Goal: Navigation & Orientation: Find specific page/section

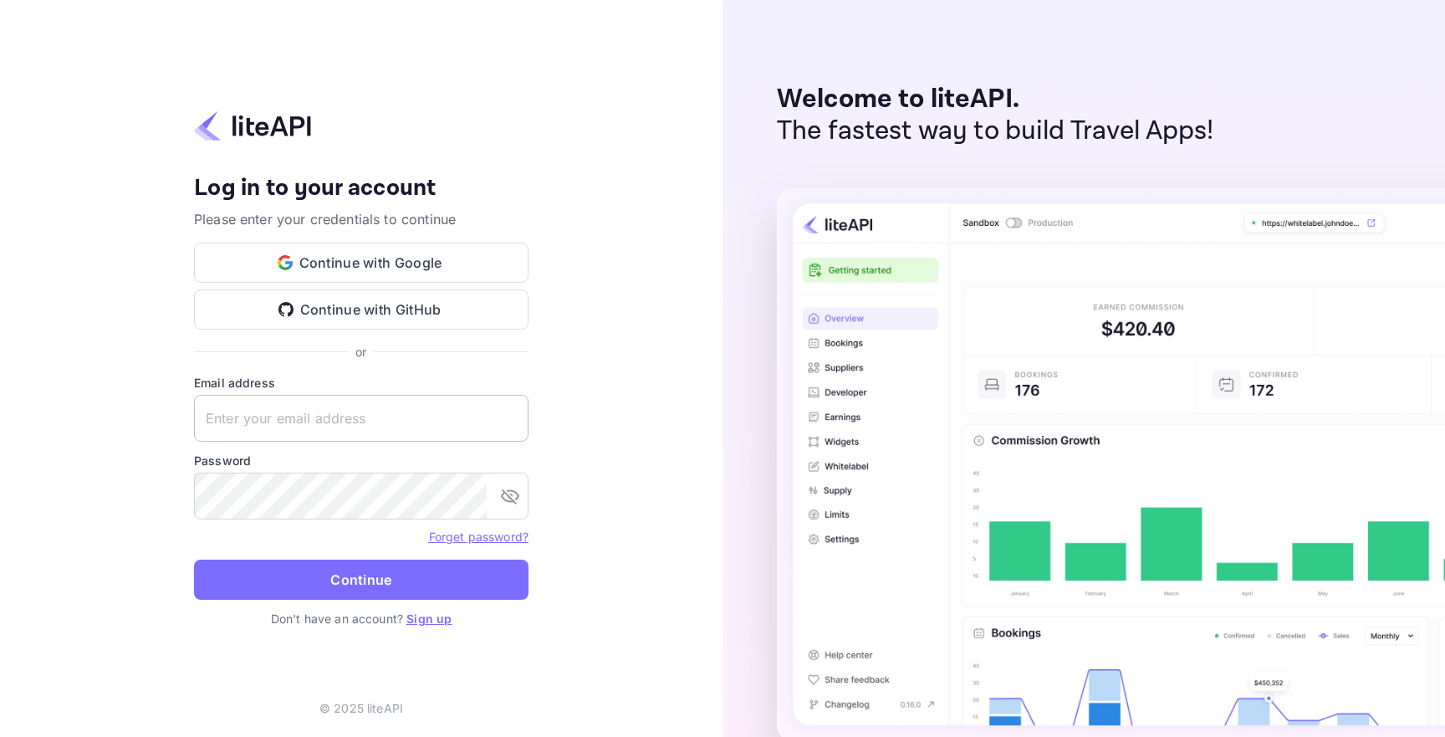
click at [386, 417] on input "text" at bounding box center [361, 418] width 335 height 47
type input "[EMAIL_ADDRESS][DOMAIN_NAME]"
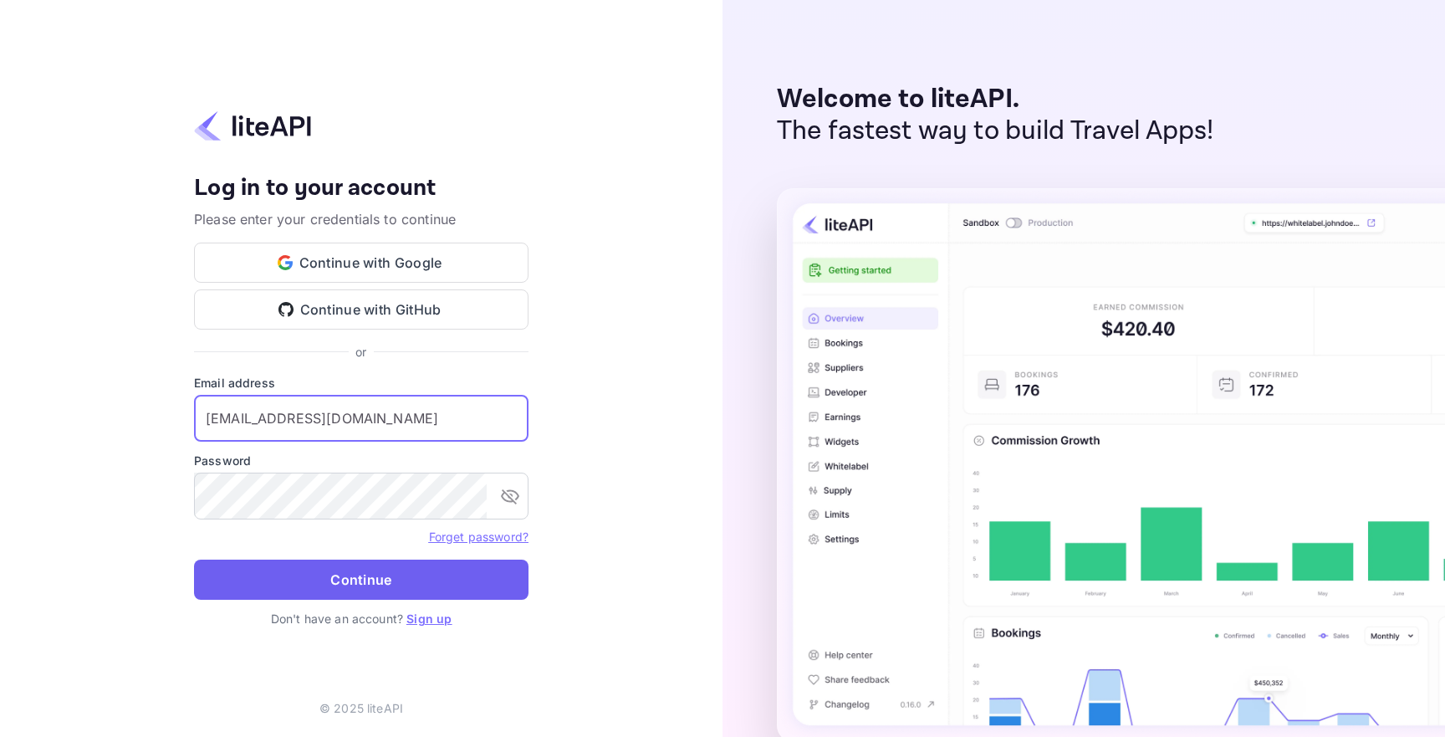
click at [442, 578] on button "Continue" at bounding box center [361, 580] width 335 height 40
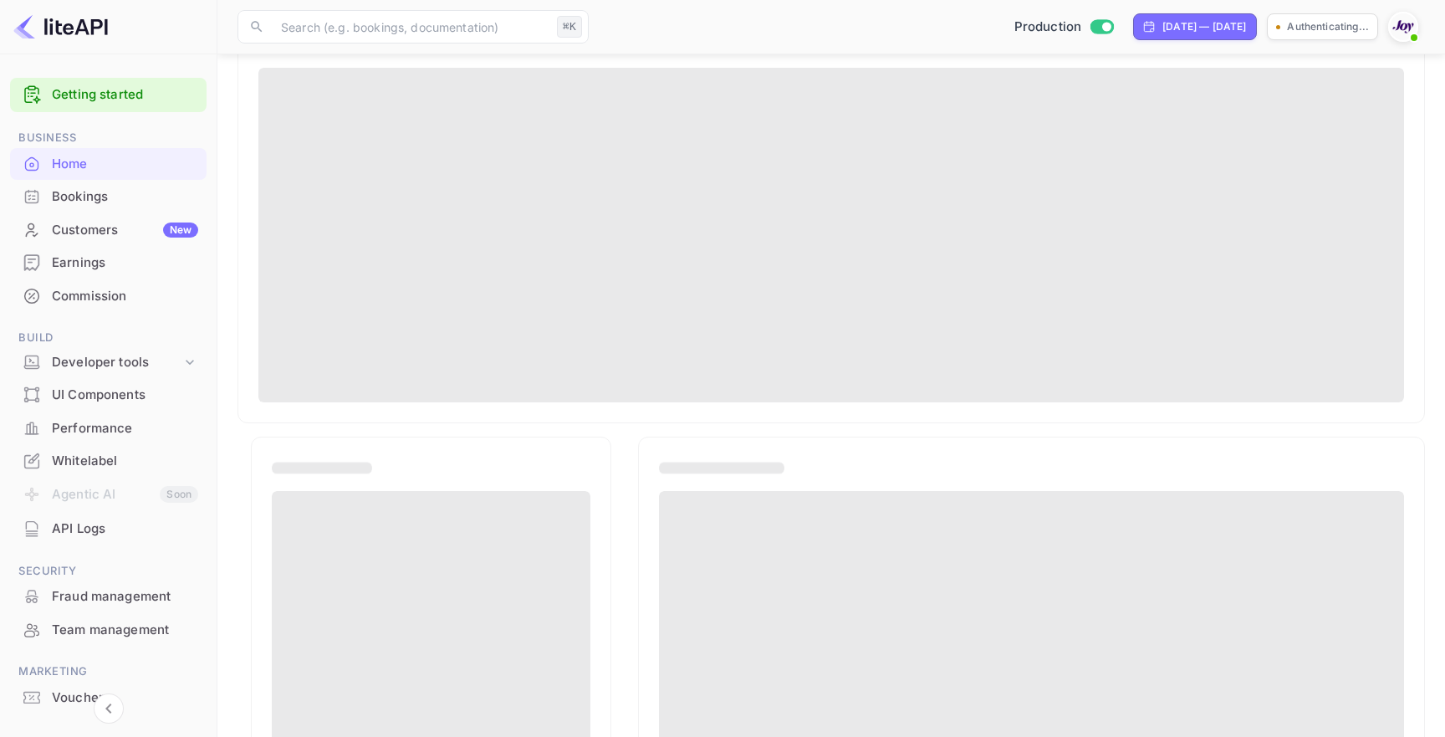
scroll to position [346, 0]
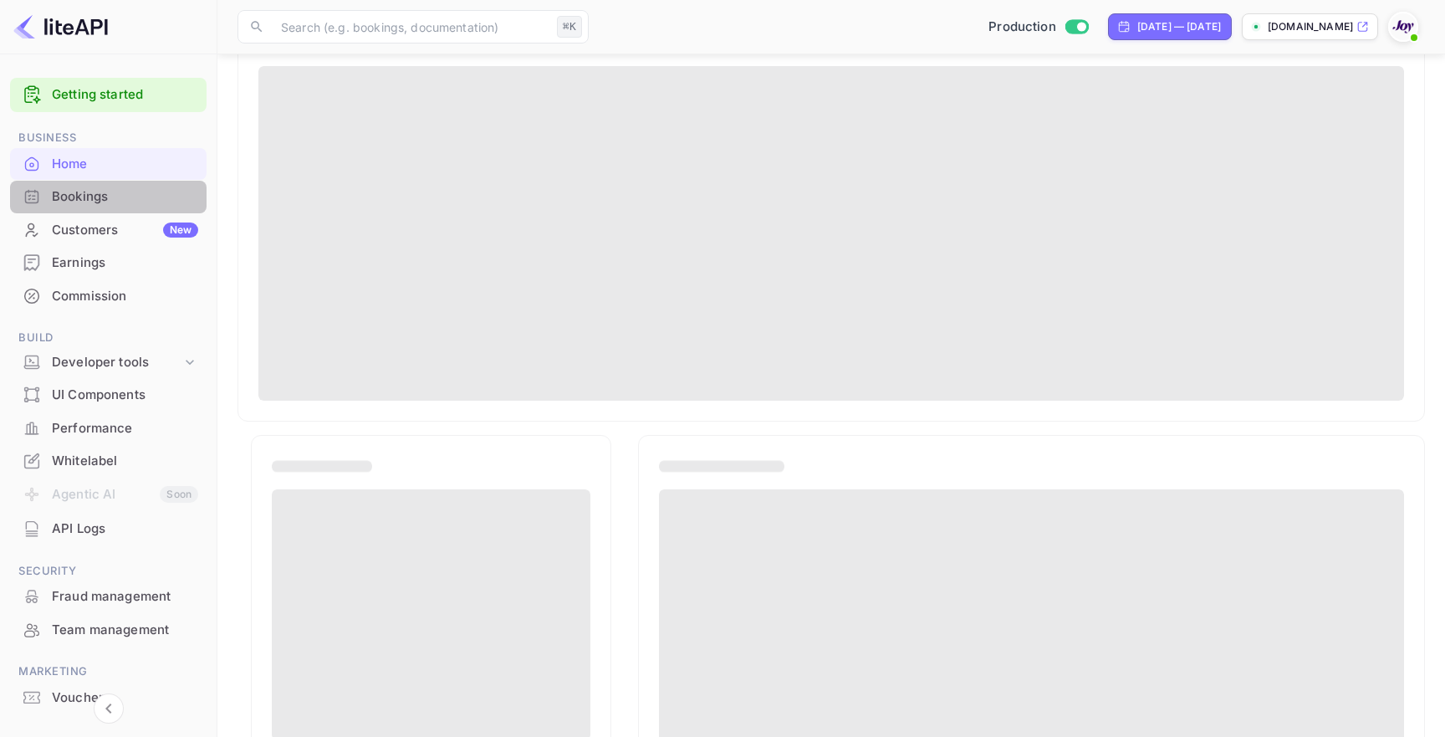
click at [120, 202] on div "Bookings" at bounding box center [125, 196] width 146 height 19
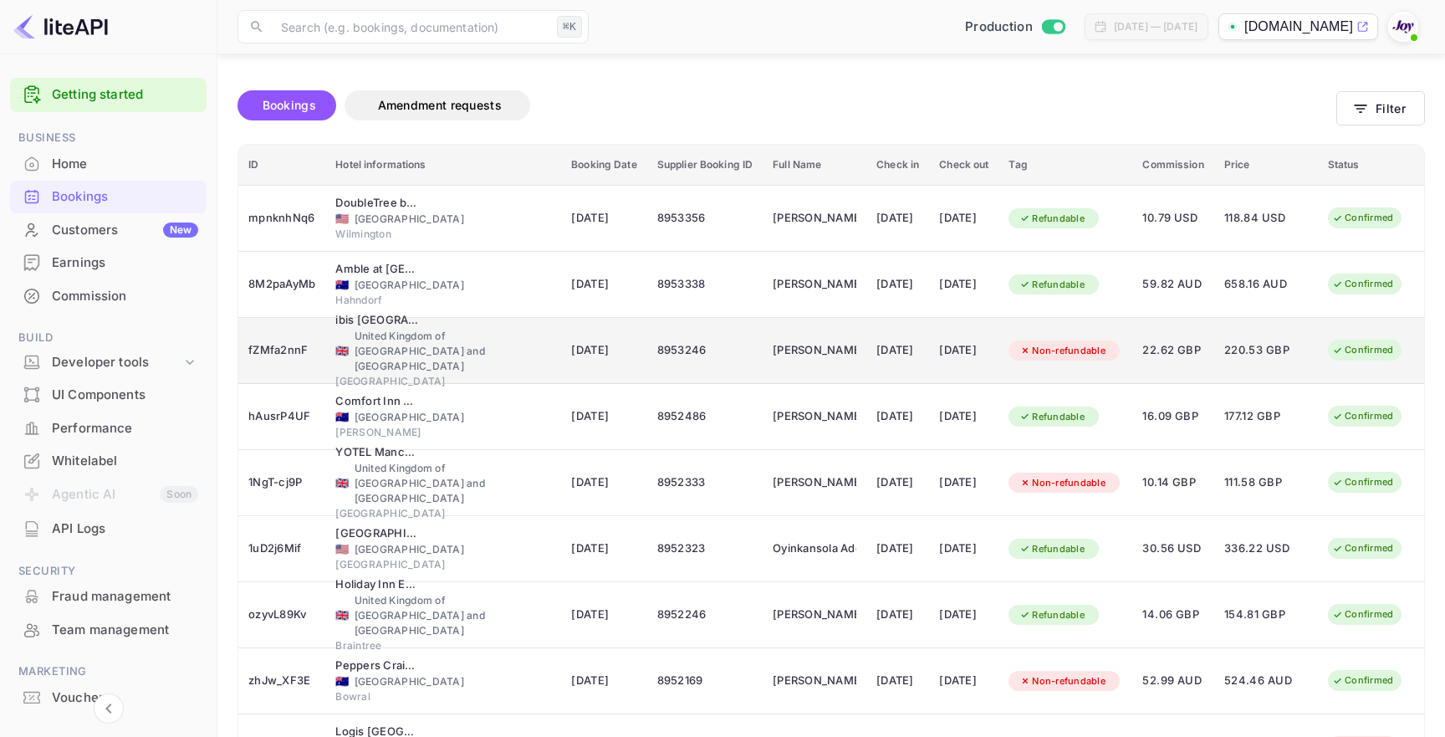
scroll to position [264, 0]
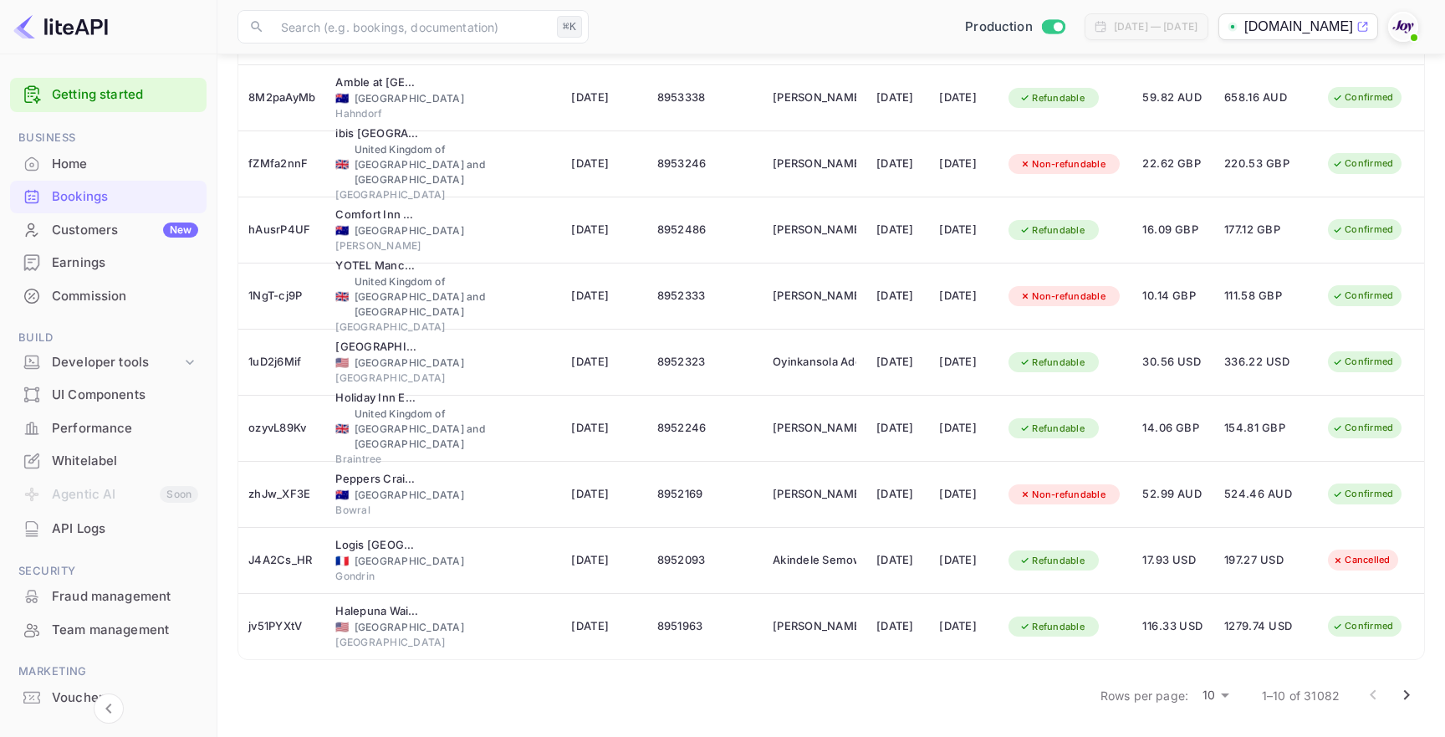
click at [102, 175] on div "Home" at bounding box center [108, 164] width 197 height 33
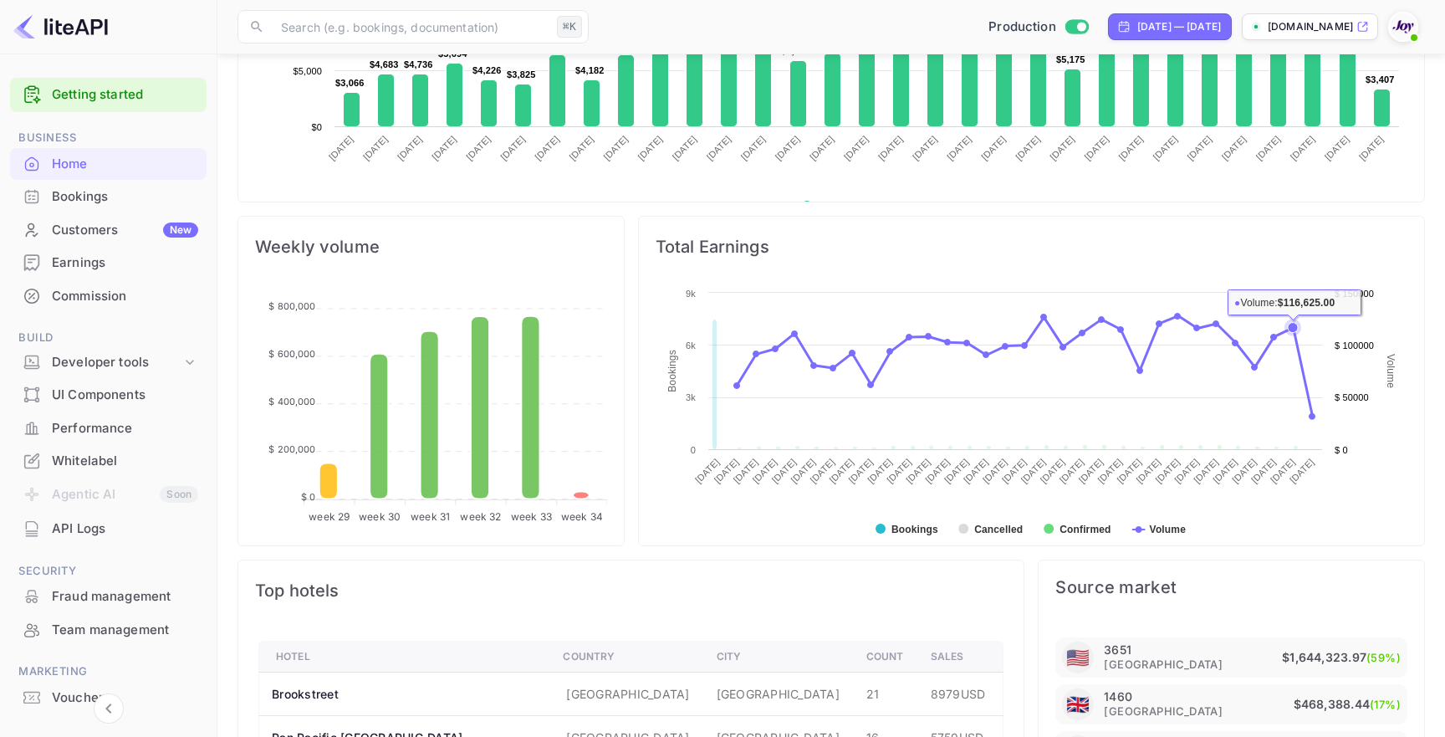
scroll to position [508, 0]
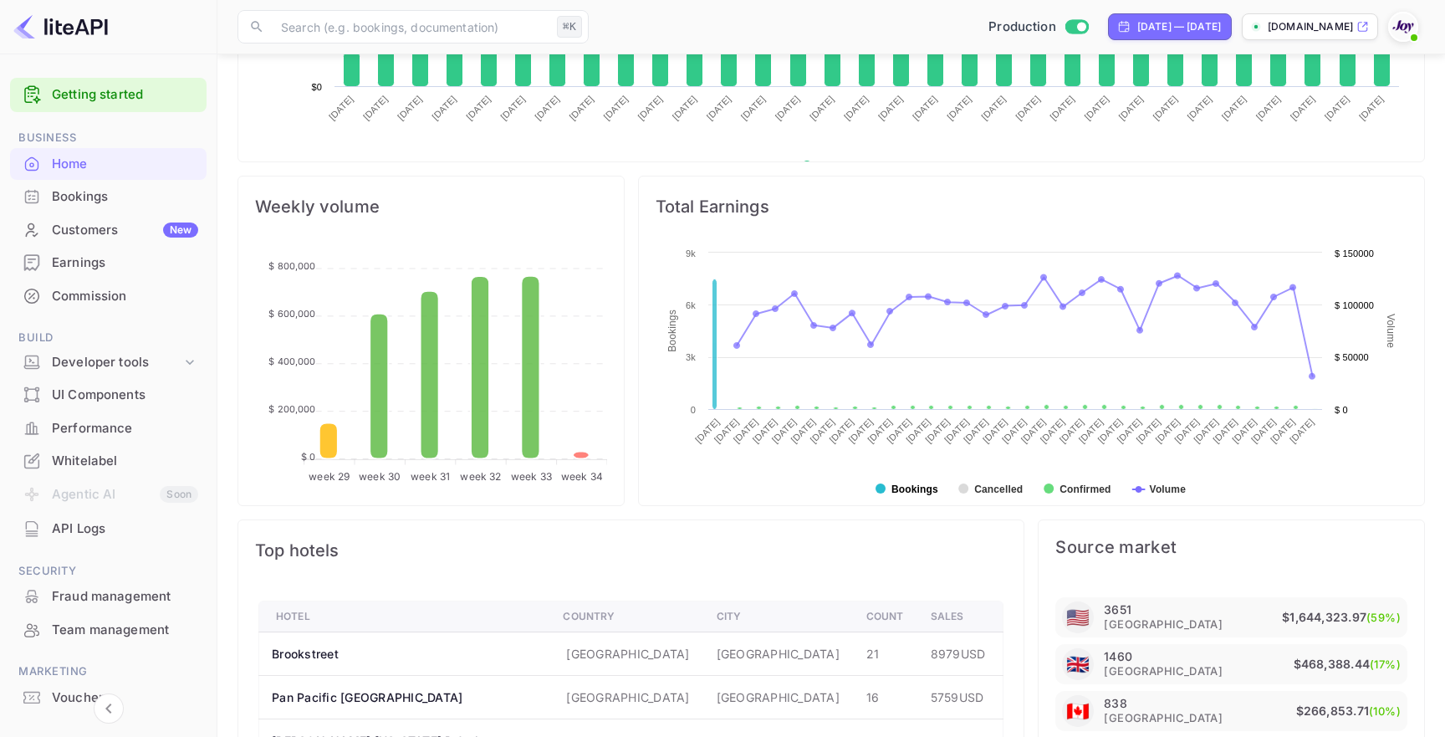
click at [917, 479] on rect at bounding box center [1032, 378] width 752 height 268
click at [917, 485] on text "Bookings" at bounding box center [915, 489] width 47 height 12
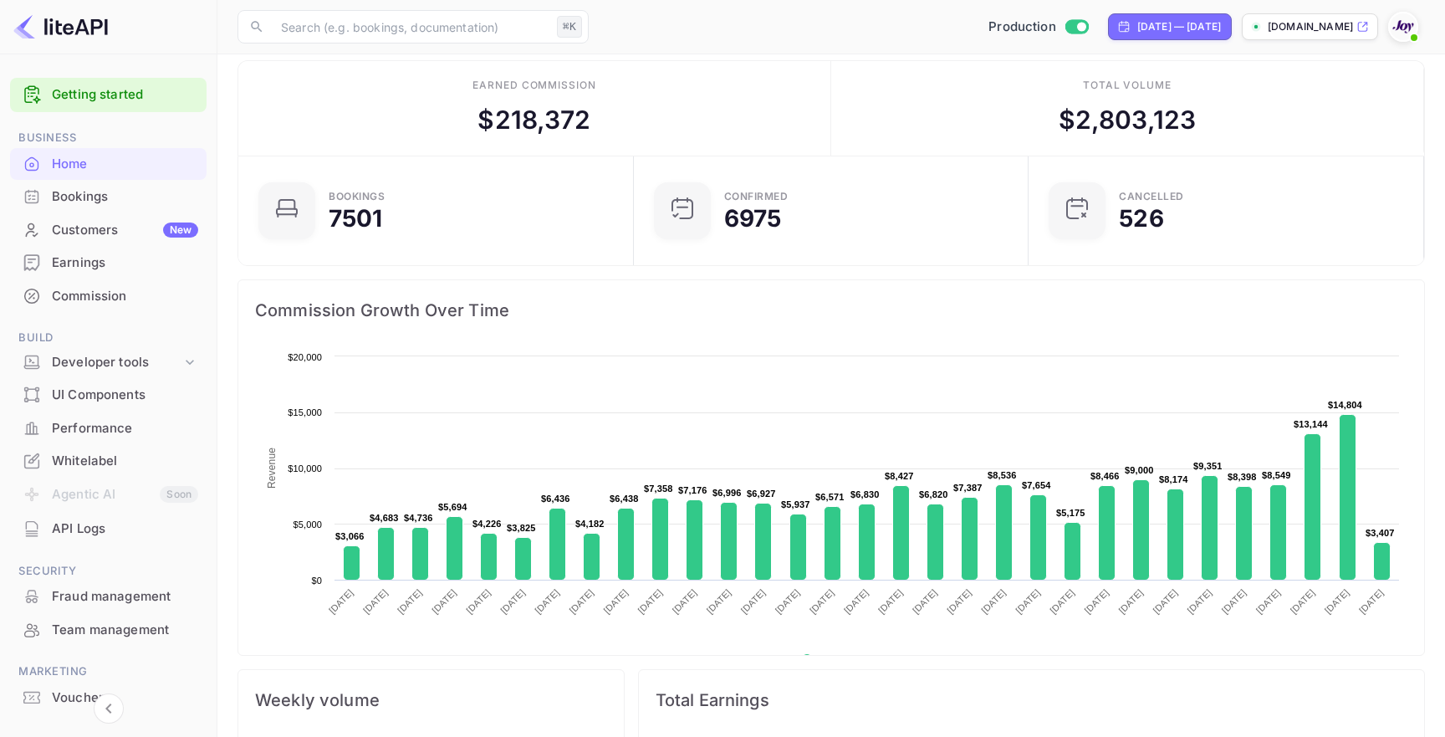
scroll to position [0, 0]
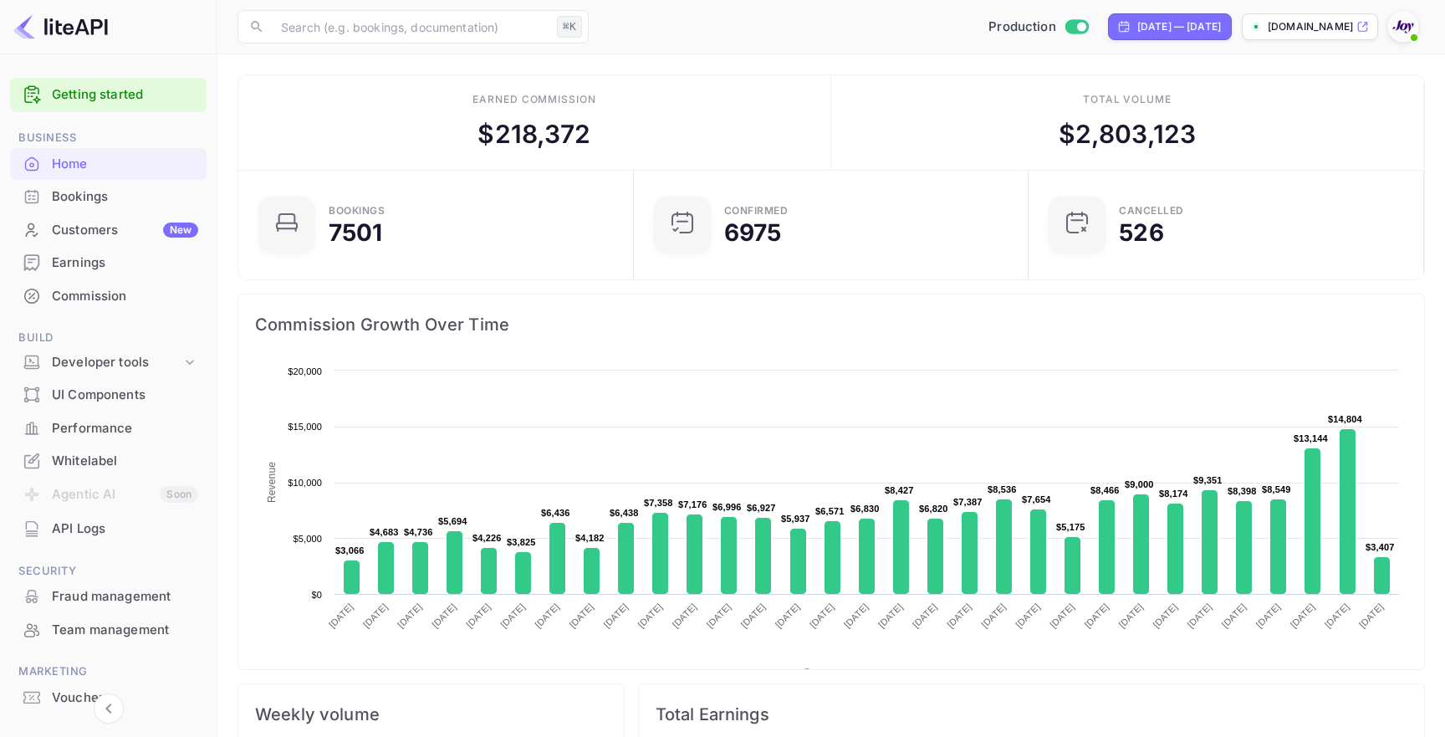
click at [130, 298] on div "Commission" at bounding box center [125, 296] width 146 height 19
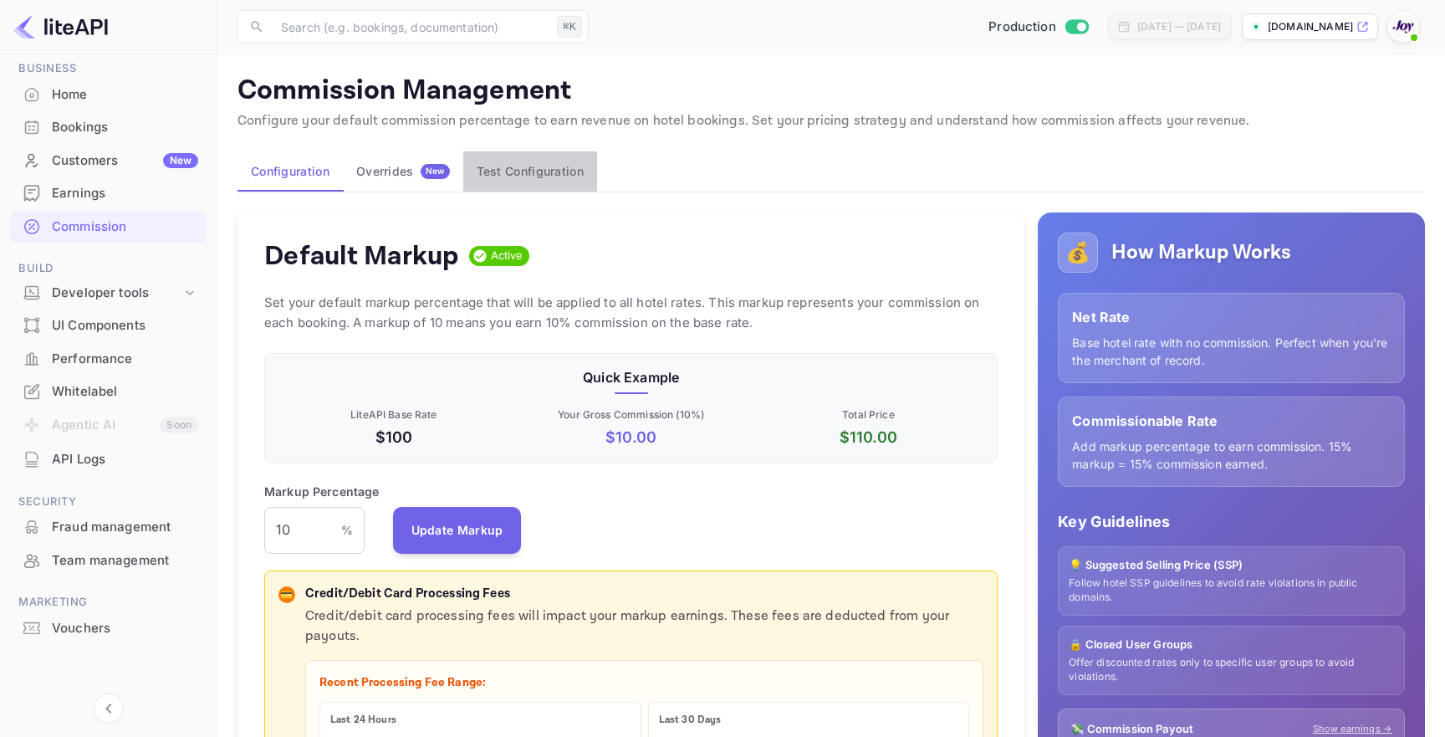
click at [549, 182] on button "Test Configuration" at bounding box center [530, 171] width 134 height 40
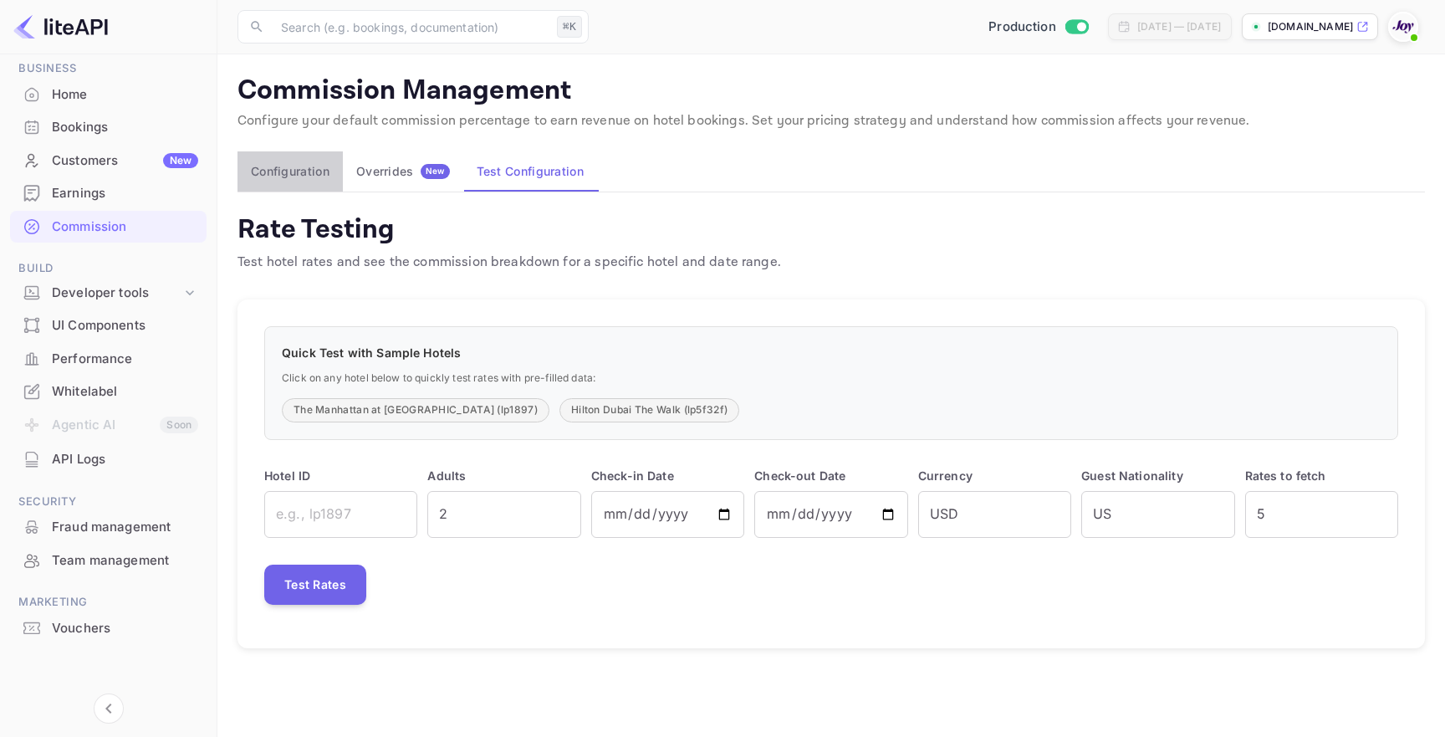
click at [294, 188] on button "Configuration" at bounding box center [290, 171] width 105 height 40
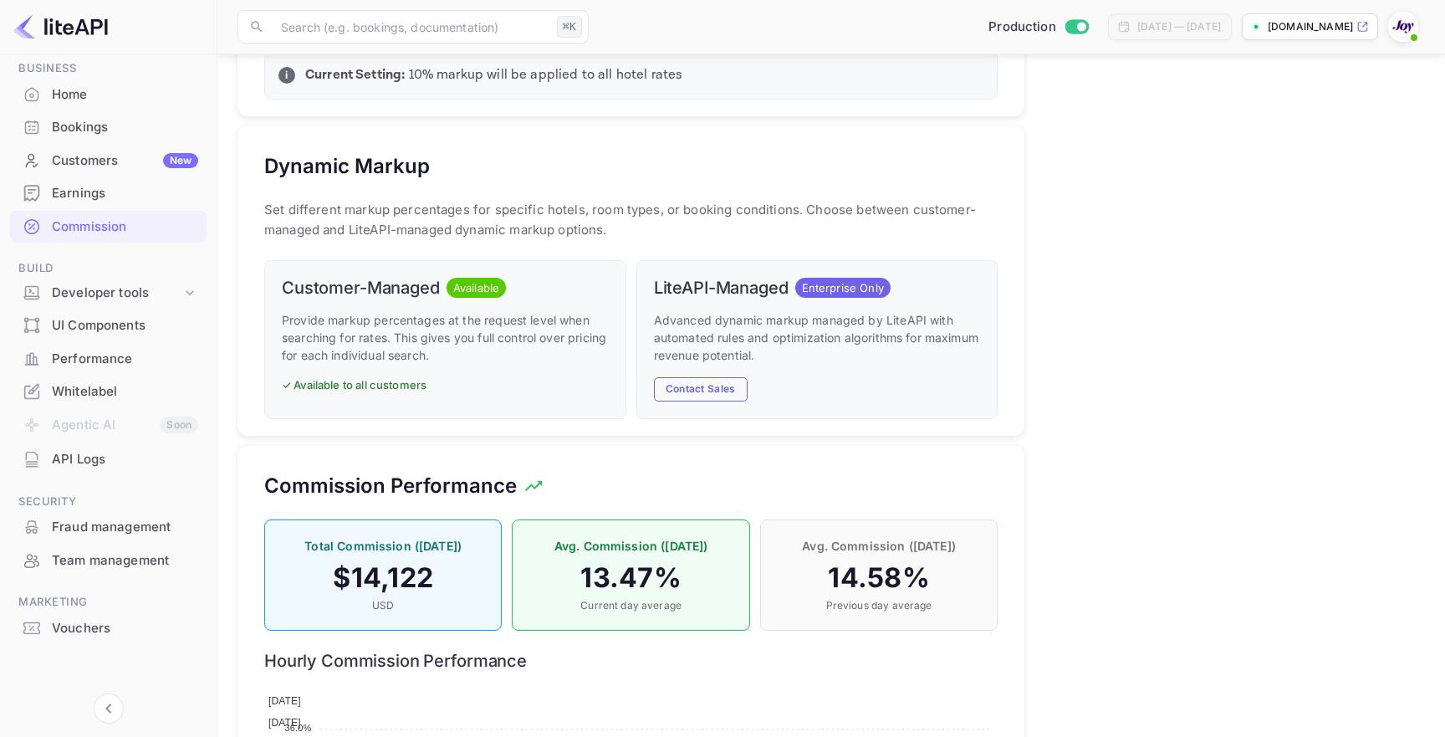
scroll to position [830, 0]
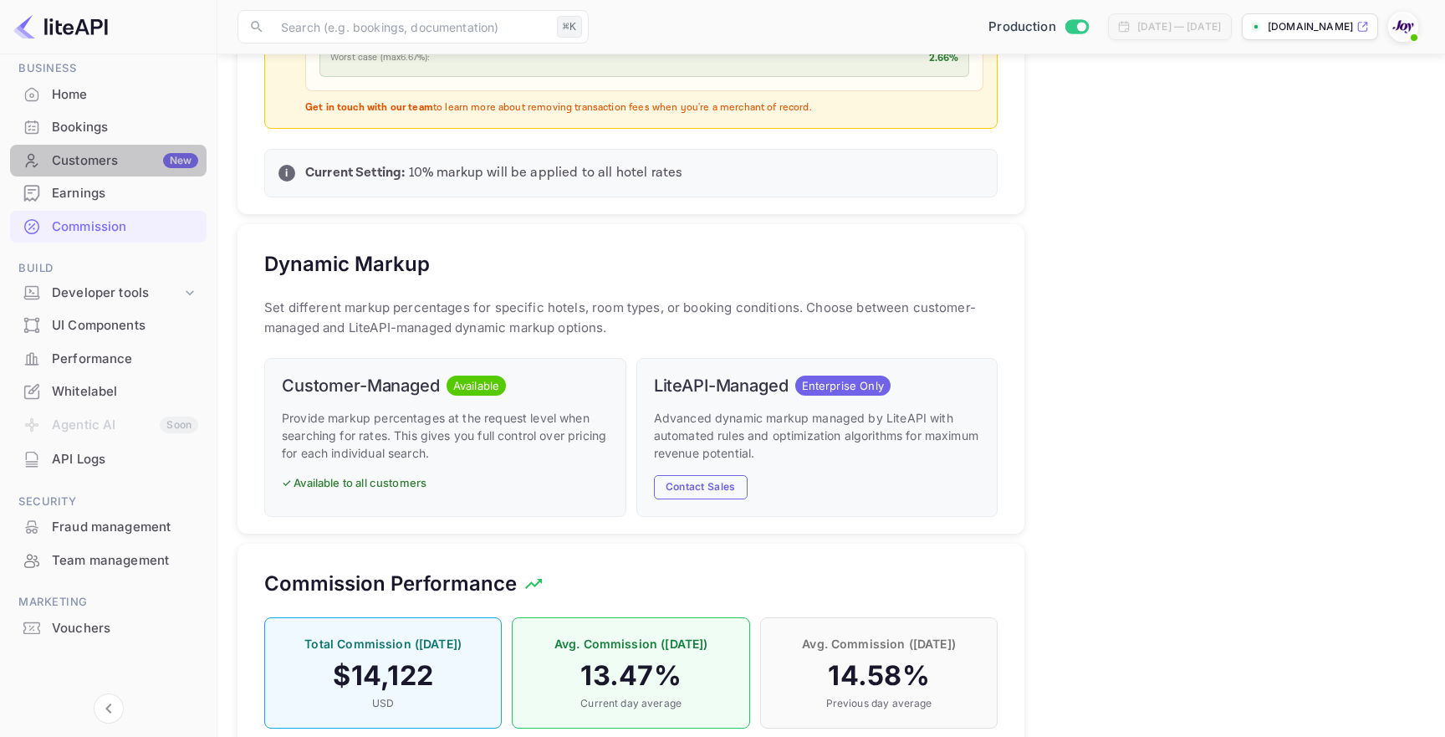
click at [113, 171] on div "Customers New" at bounding box center [108, 161] width 197 height 33
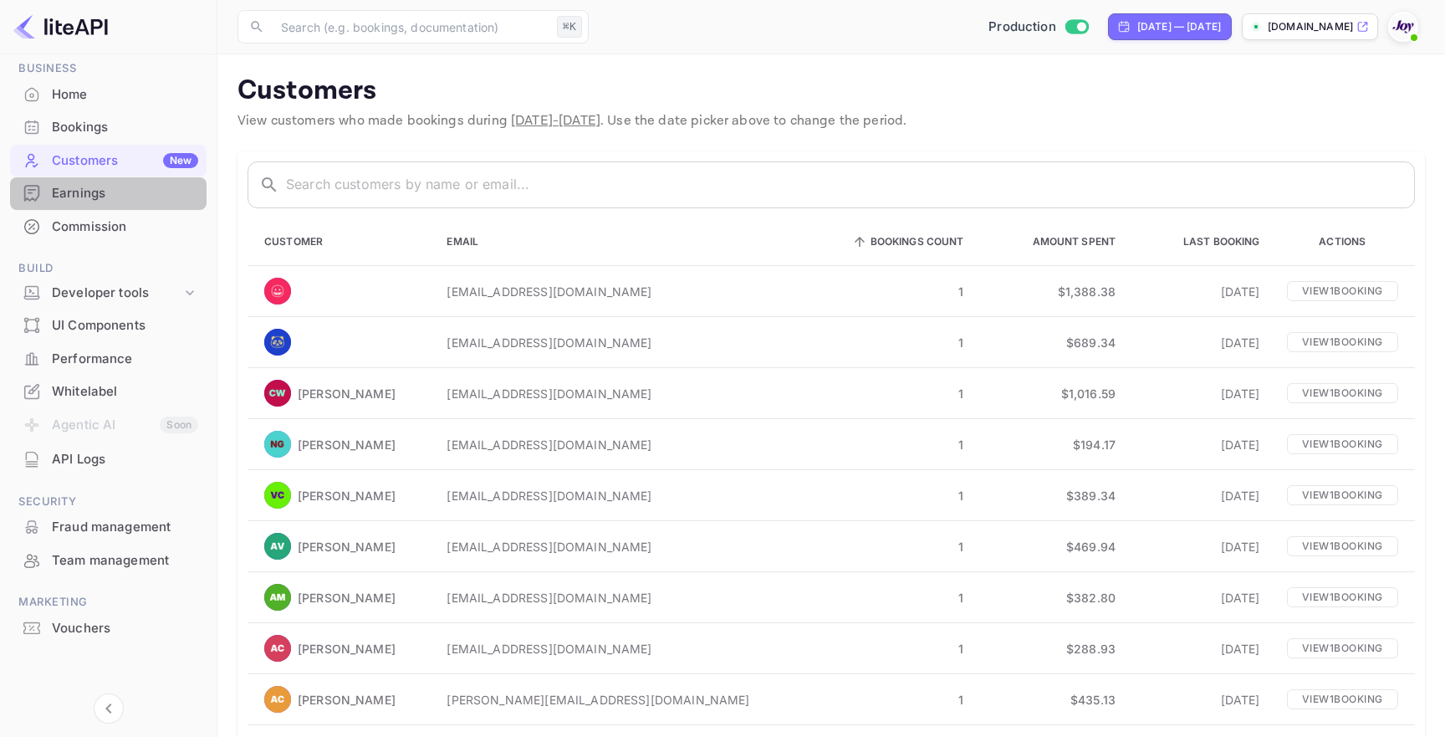
click at [123, 187] on div "Earnings" at bounding box center [125, 193] width 146 height 19
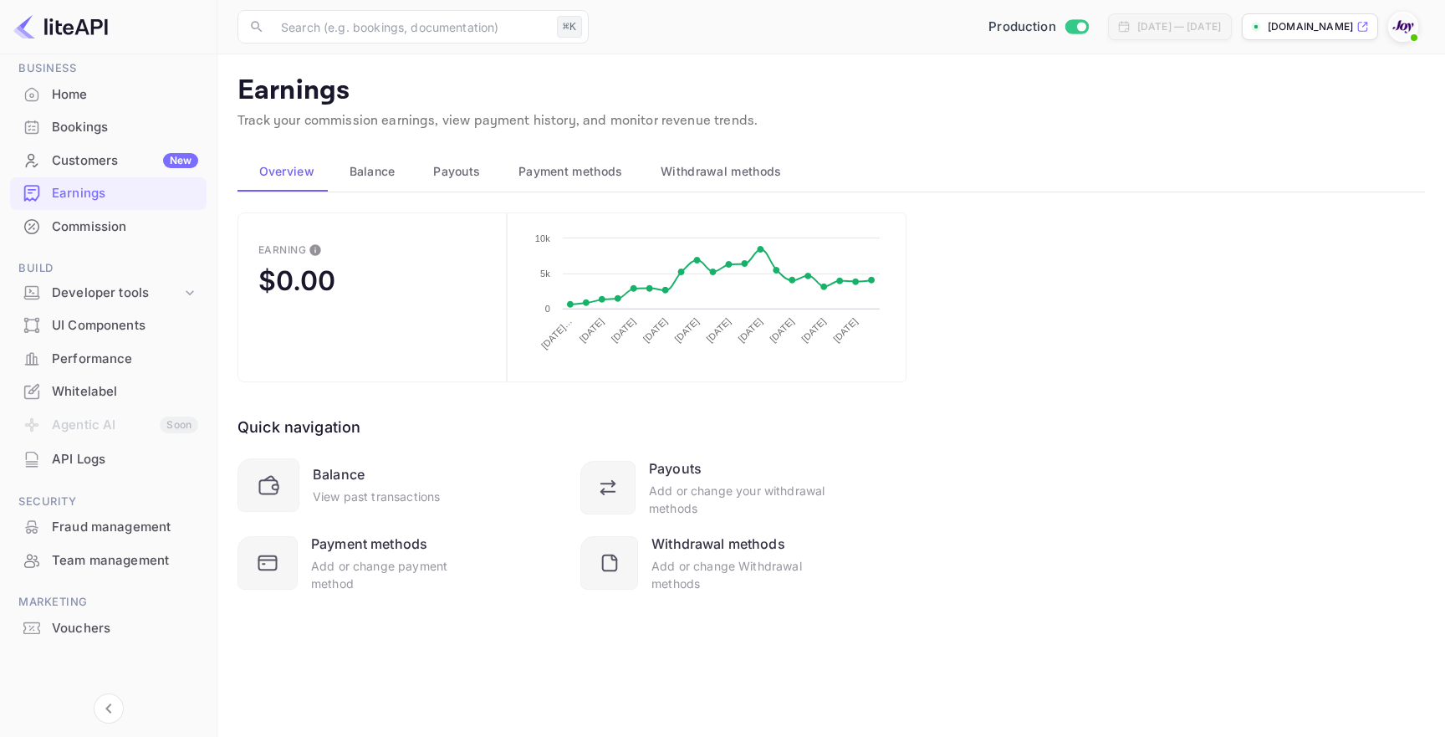
click at [122, 219] on div "Commission" at bounding box center [125, 226] width 146 height 19
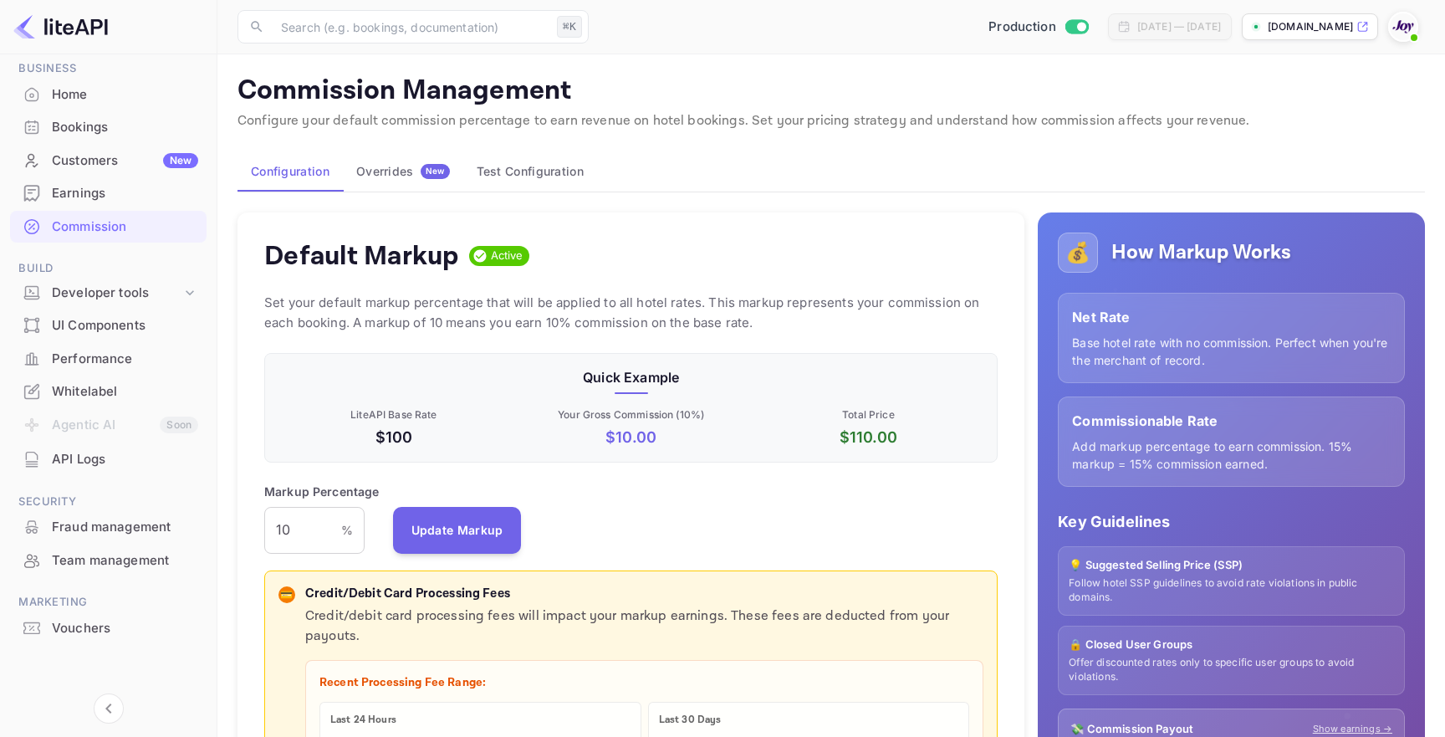
scroll to position [297, 734]
click at [110, 164] on div "Customers New" at bounding box center [125, 160] width 146 height 19
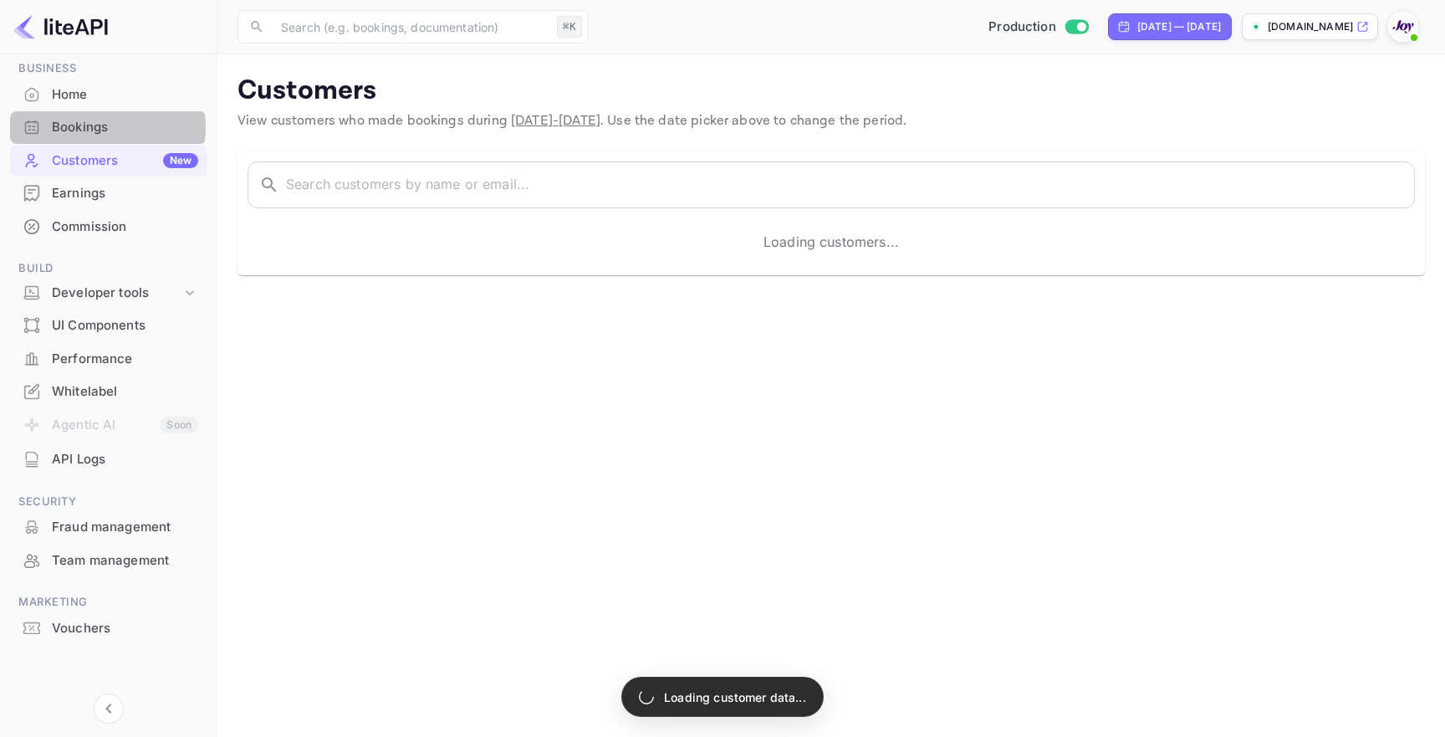
click at [101, 127] on div "Bookings" at bounding box center [125, 127] width 146 height 19
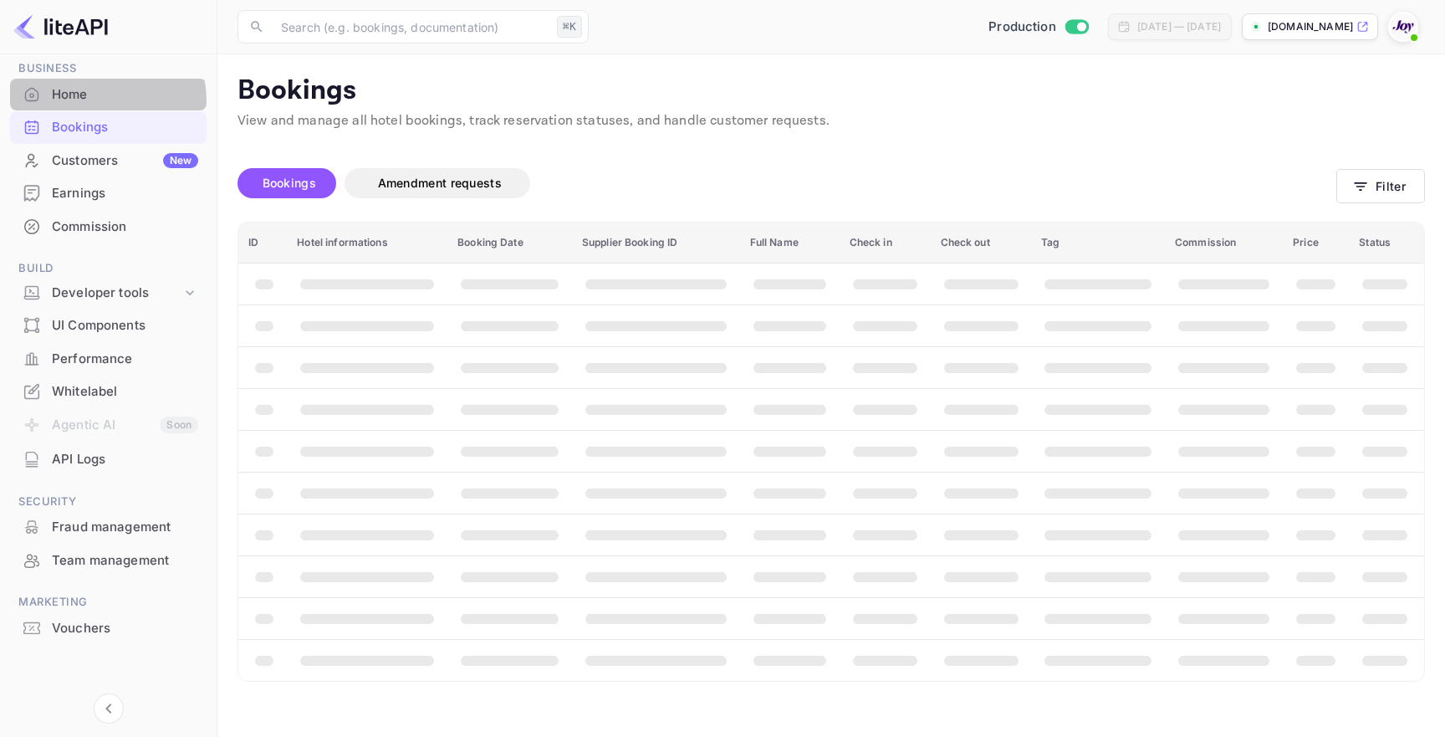
click at [93, 101] on div "Home" at bounding box center [125, 94] width 146 height 19
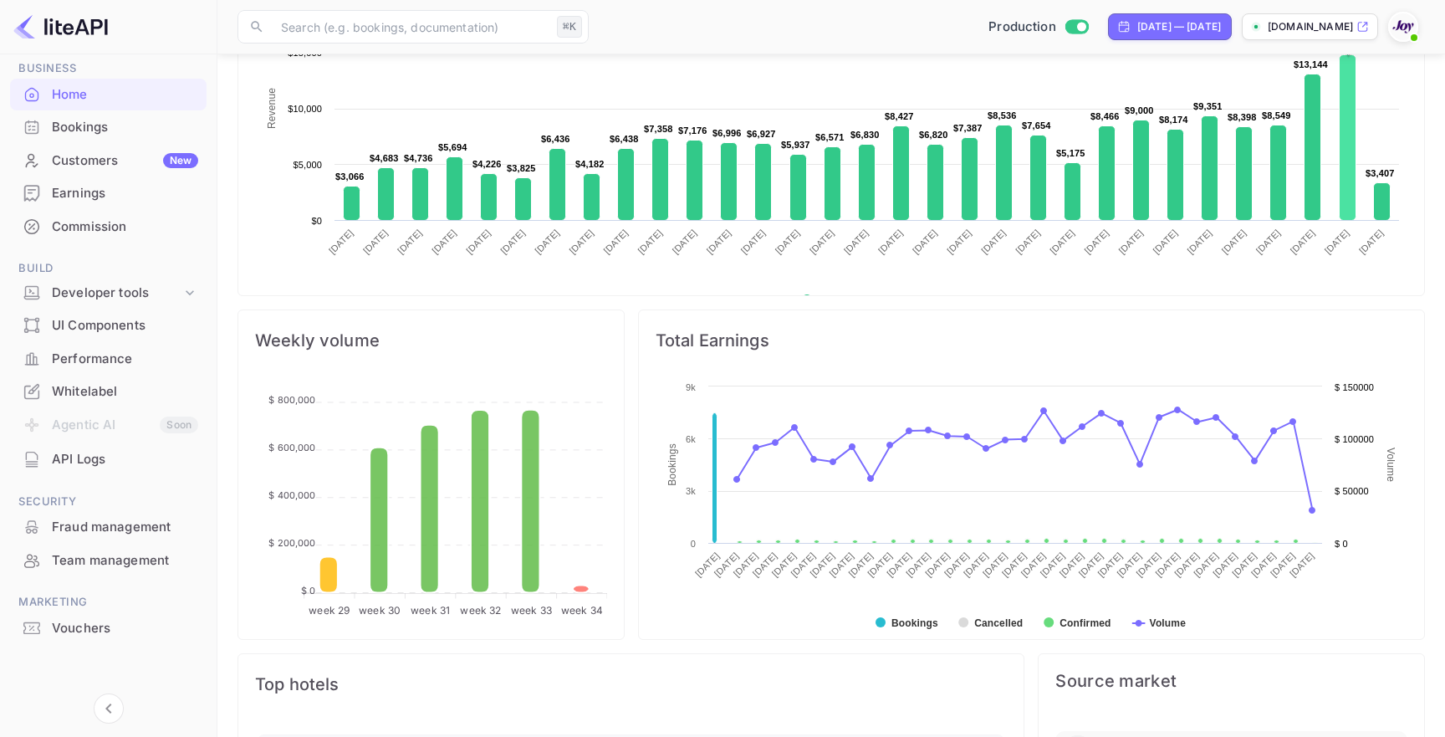
scroll to position [439, 0]
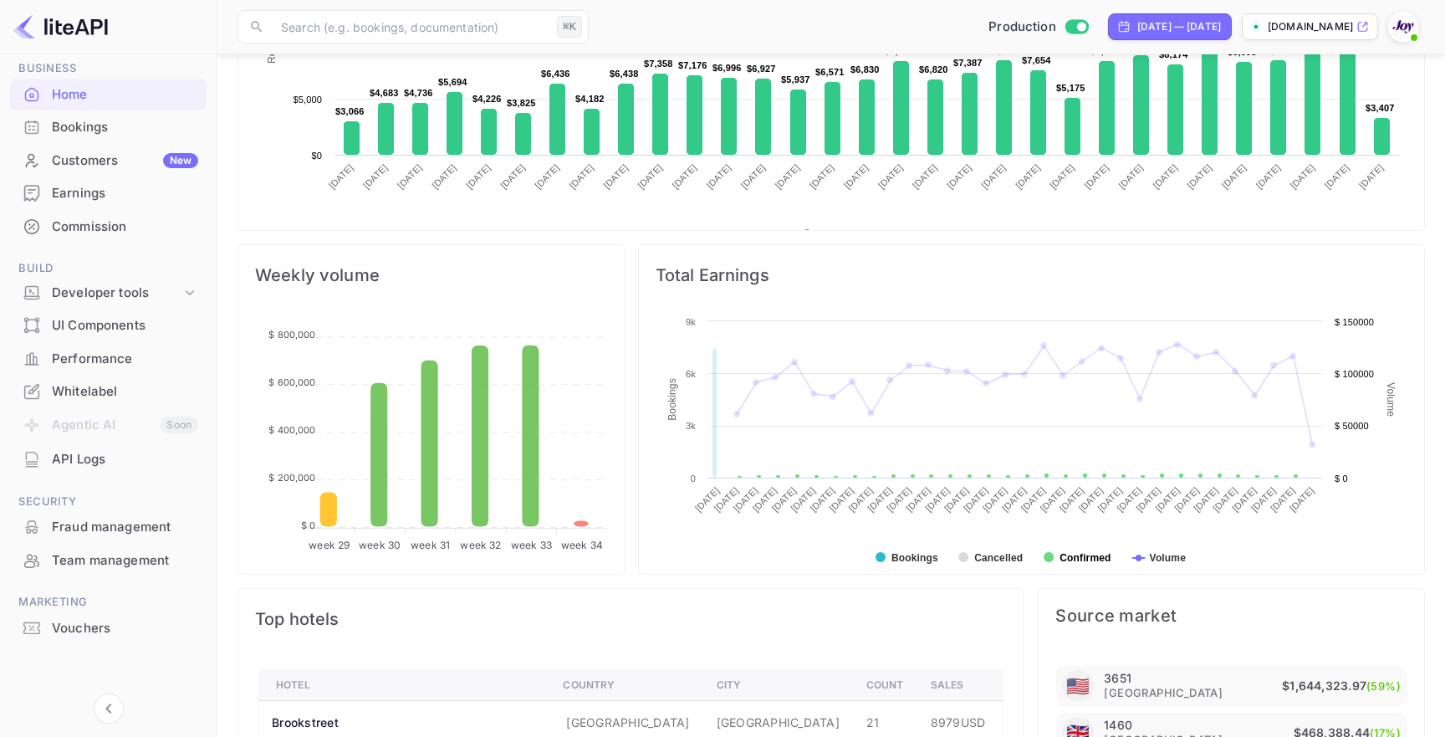
click at [1086, 555] on text "Confirmed" at bounding box center [1085, 558] width 51 height 12
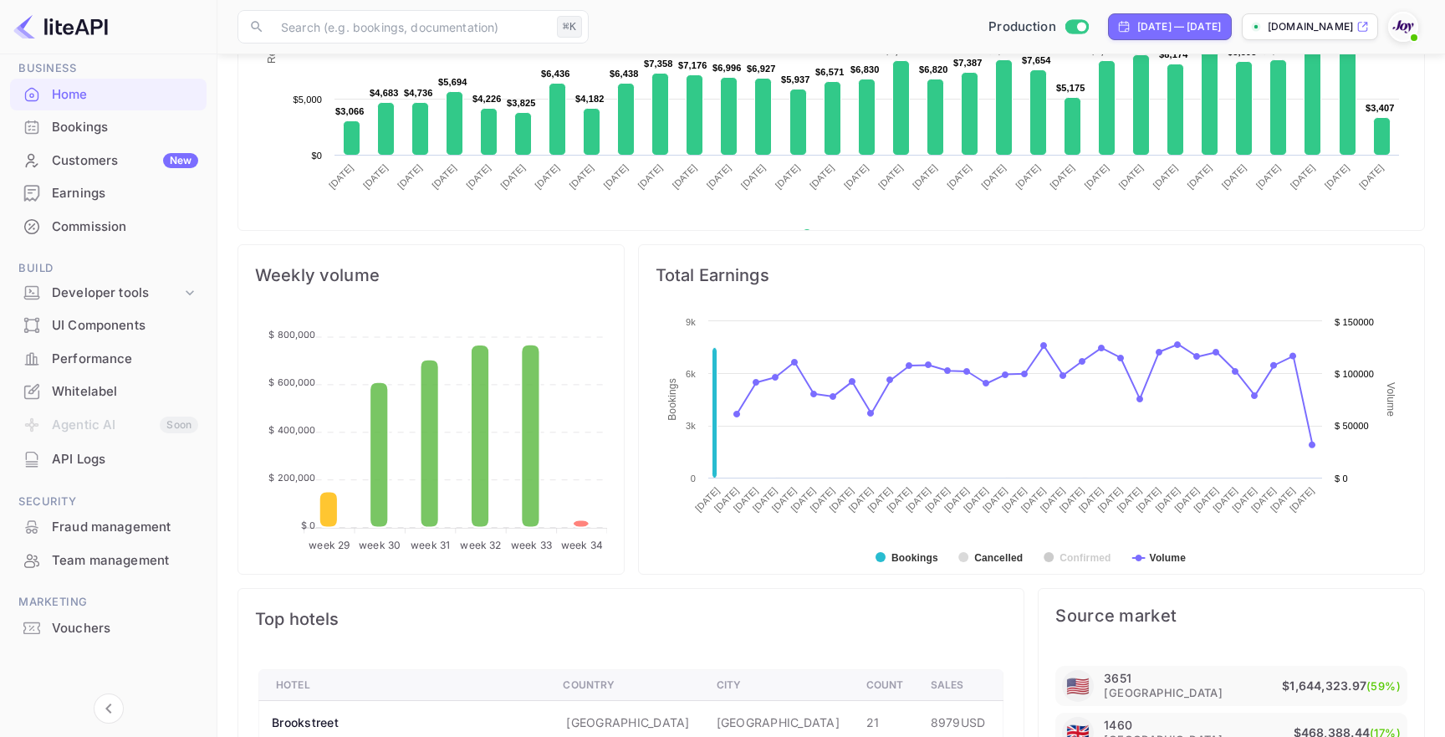
click at [1086, 555] on text "Confirmed" at bounding box center [1085, 558] width 51 height 12
click at [912, 555] on text "Bookings" at bounding box center [915, 558] width 47 height 12
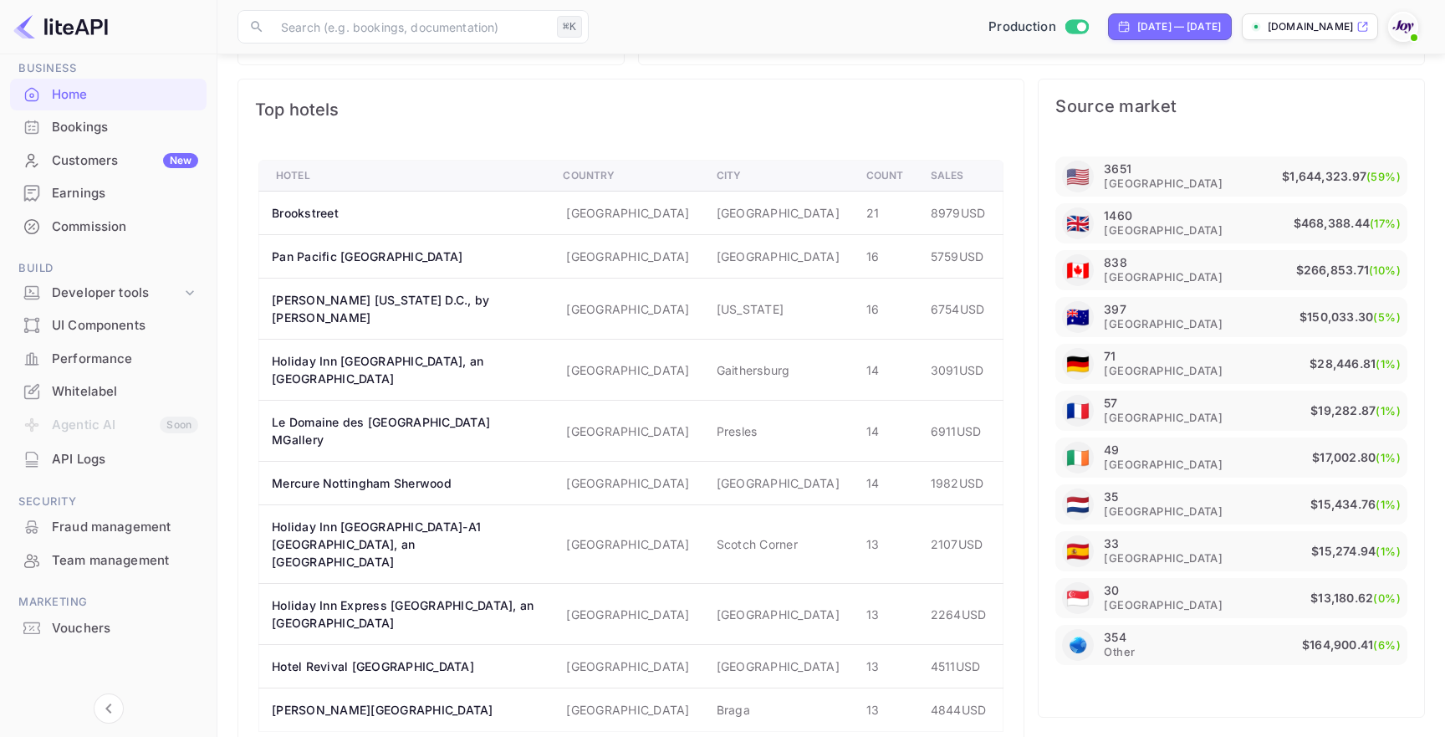
scroll to position [0, 0]
